Goal: Information Seeking & Learning: Learn about a topic

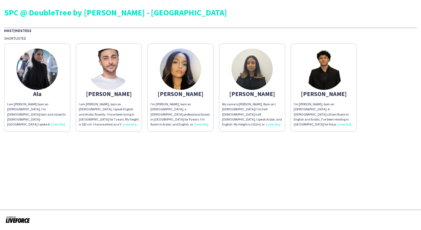
click at [347, 124] on div "I'm [PERSON_NAME], born on [DEMOGRAPHIC_DATA]. A [DEMOGRAPHIC_DATA] citizen flu…" at bounding box center [324, 114] width 60 height 25
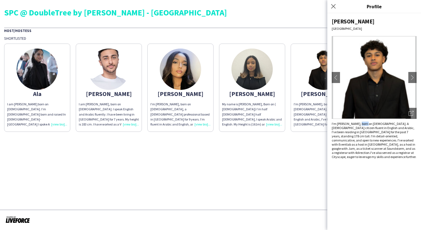
drag, startPoint x: 365, startPoint y: 124, endPoint x: 374, endPoint y: 124, distance: 8.5
click at [374, 124] on div "I'm [PERSON_NAME], born on [DEMOGRAPHIC_DATA]. A [DEMOGRAPHIC_DATA] citizen flu…" at bounding box center [374, 140] width 85 height 37
drag, startPoint x: 374, startPoint y: 124, endPoint x: 364, endPoint y: 130, distance: 11.4
click at [364, 130] on div "I'm [PERSON_NAME], born on [DEMOGRAPHIC_DATA]. A [DEMOGRAPHIC_DATA] citizen flu…" at bounding box center [374, 140] width 85 height 37
click at [411, 114] on icon "Open photos pop-in" at bounding box center [411, 113] width 5 height 5
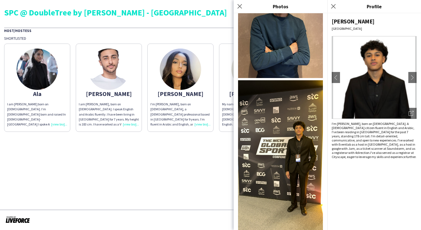
scroll to position [431, 0]
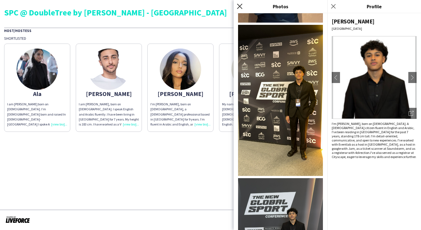
click at [240, 7] on icon "Close pop-in" at bounding box center [239, 6] width 5 height 5
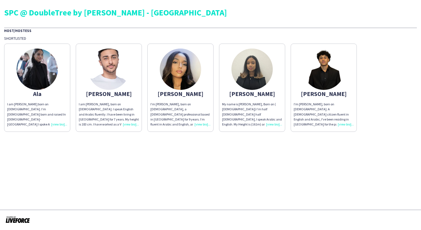
click at [345, 123] on div "I'm [PERSON_NAME], born on [DEMOGRAPHIC_DATA]. A [DEMOGRAPHIC_DATA] citizen flu…" at bounding box center [324, 114] width 60 height 25
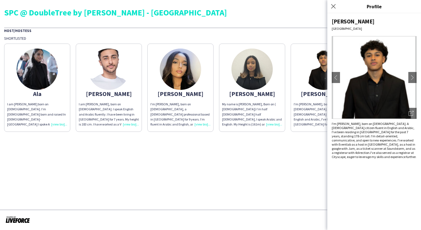
click at [276, 125] on div "My name is [PERSON_NAME], Born on ( [DEMOGRAPHIC_DATA]) I’m half [DEMOGRAPHIC_D…" at bounding box center [252, 114] width 60 height 25
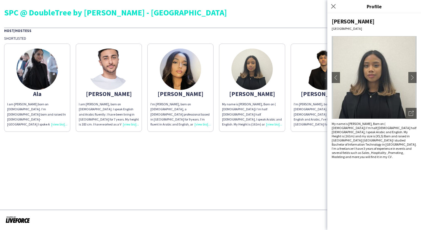
click at [199, 125] on div "I'm [PERSON_NAME], born on [DEMOGRAPHIC_DATA], a [DEMOGRAPHIC_DATA] professiona…" at bounding box center [181, 114] width 60 height 25
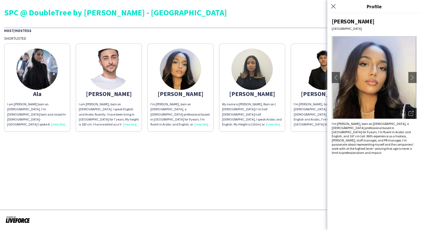
click at [409, 112] on icon "Open photos pop-in" at bounding box center [411, 113] width 5 height 5
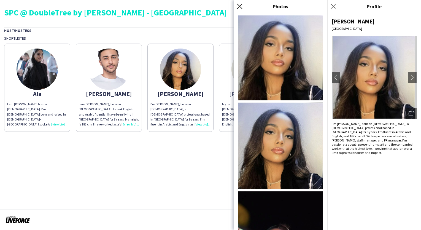
click at [240, 6] on icon at bounding box center [239, 6] width 5 height 5
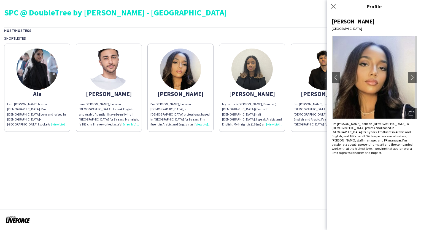
click at [355, 139] on div "I'm [PERSON_NAME], born on [DEMOGRAPHIC_DATA], a [DEMOGRAPHIC_DATA] professiona…" at bounding box center [374, 138] width 85 height 33
click at [299, 144] on app-share-pages "SPC @ DoubleTree by [PERSON_NAME] - [GEOGRAPHIC_DATA] Host/Hostess Shortlisted …" at bounding box center [210, 115] width 421 height 230
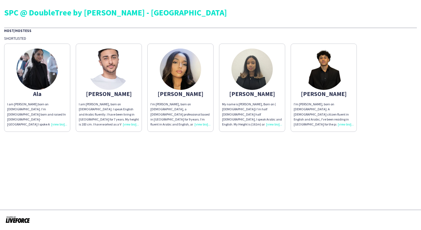
click at [129, 123] on div "I am [PERSON_NAME], born on [DEMOGRAPHIC_DATA]. I speak English and Arabic flue…" at bounding box center [109, 114] width 60 height 25
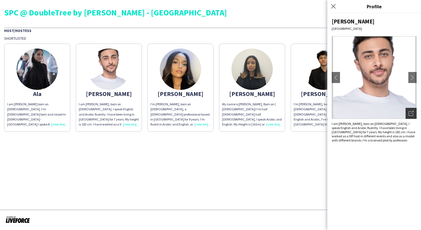
click at [414, 114] on div "Open photos pop-in" at bounding box center [411, 113] width 11 height 11
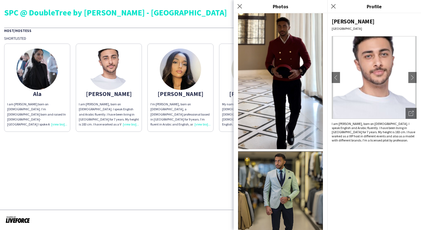
scroll to position [715, 0]
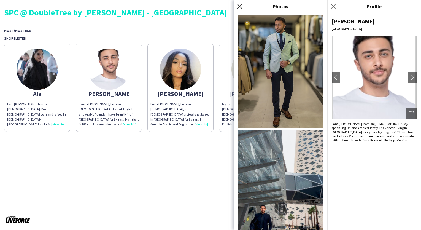
click at [239, 6] on icon at bounding box center [239, 6] width 5 height 5
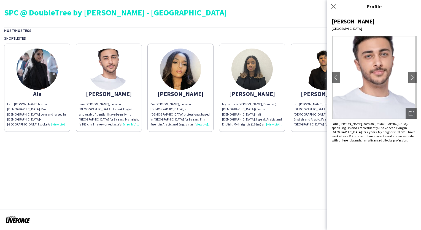
click at [55, 127] on app-share-pages-crew-card "Ala I am [PERSON_NAME] born on [DEMOGRAPHIC_DATA]. I’m [DEMOGRAPHIC_DATA] born …" at bounding box center [37, 88] width 66 height 88
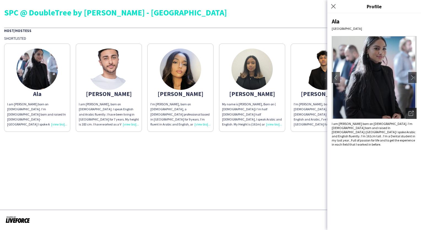
click at [416, 112] on div "Open photos pop-in" at bounding box center [411, 113] width 11 height 11
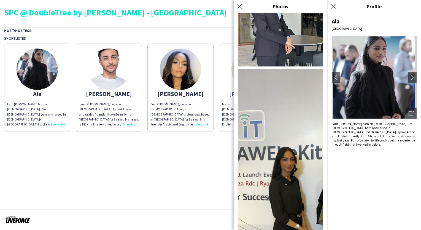
scroll to position [403, 0]
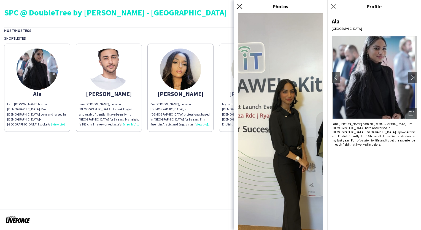
click at [240, 6] on icon "Close pop-in" at bounding box center [239, 6] width 5 height 5
